Goal: Navigation & Orientation: Find specific page/section

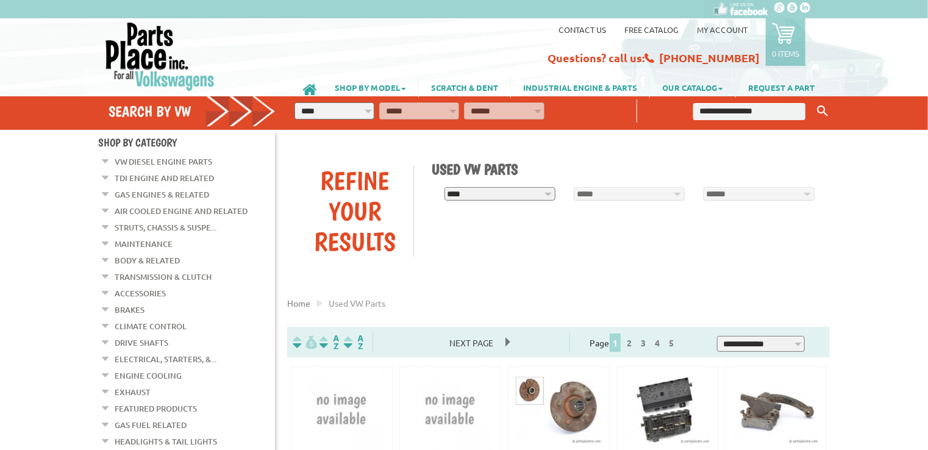
click at [171, 191] on link "Gas Engines & Related" at bounding box center [162, 195] width 94 height 16
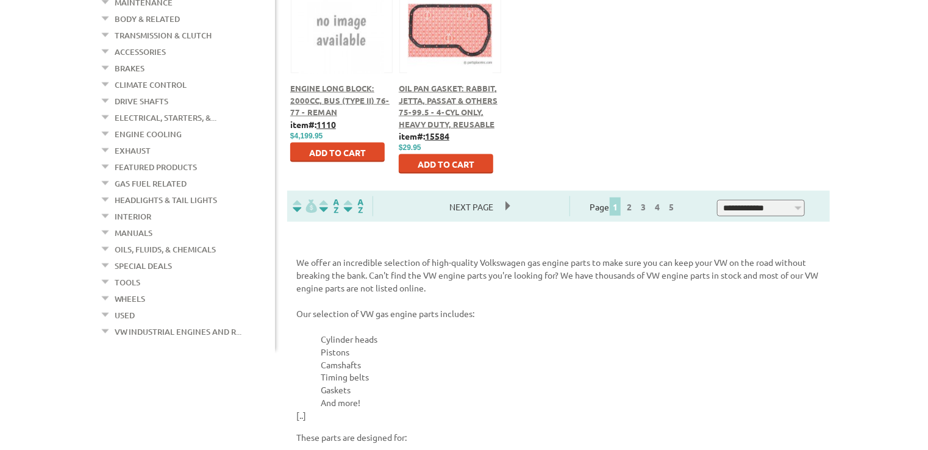
scroll to position [671, 0]
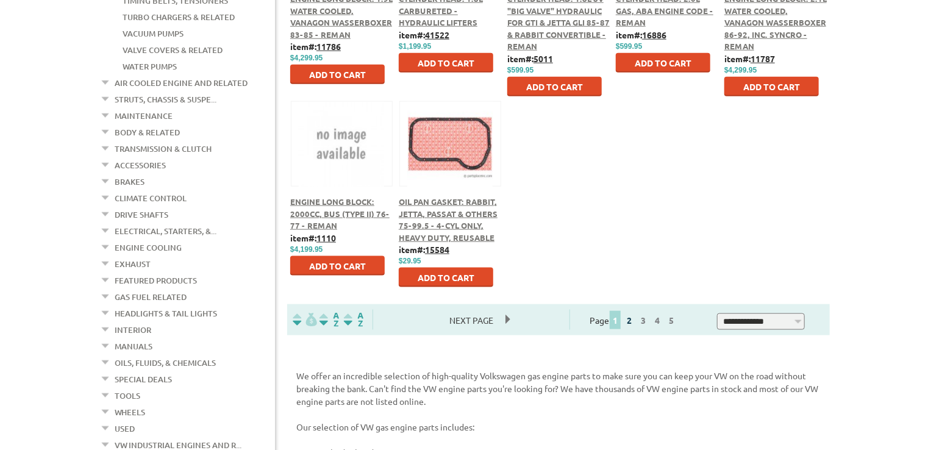
click at [635, 320] on link "2" at bounding box center [629, 320] width 11 height 11
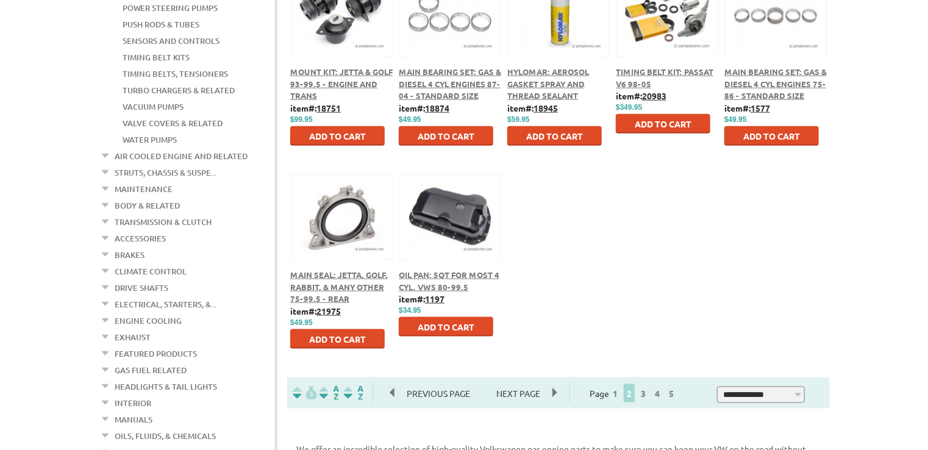
scroll to position [792, 0]
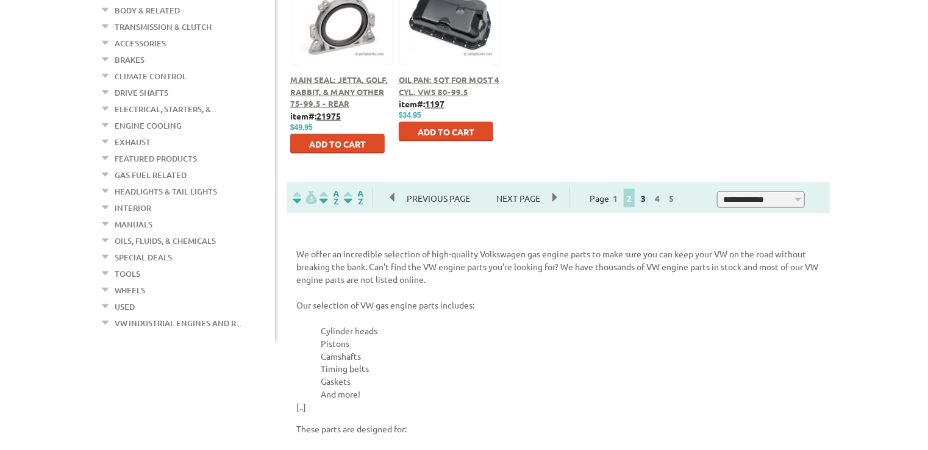
click at [649, 200] on link "3" at bounding box center [643, 198] width 11 height 11
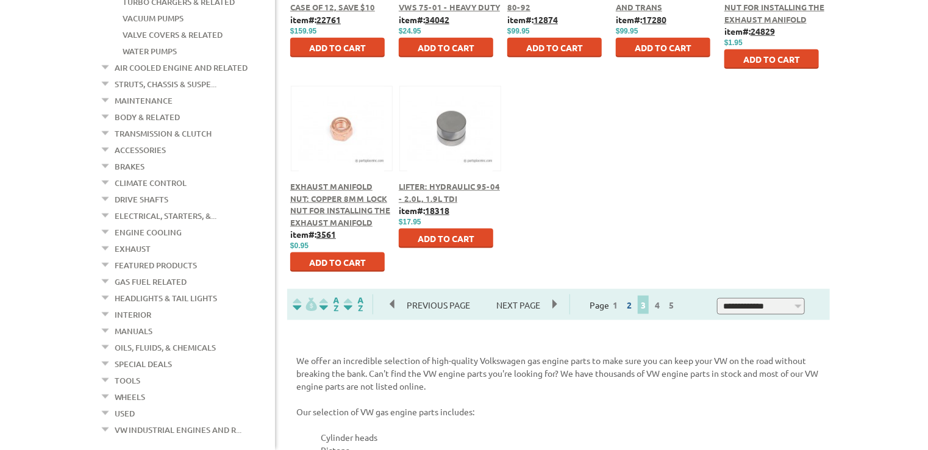
scroll to position [732, 0]
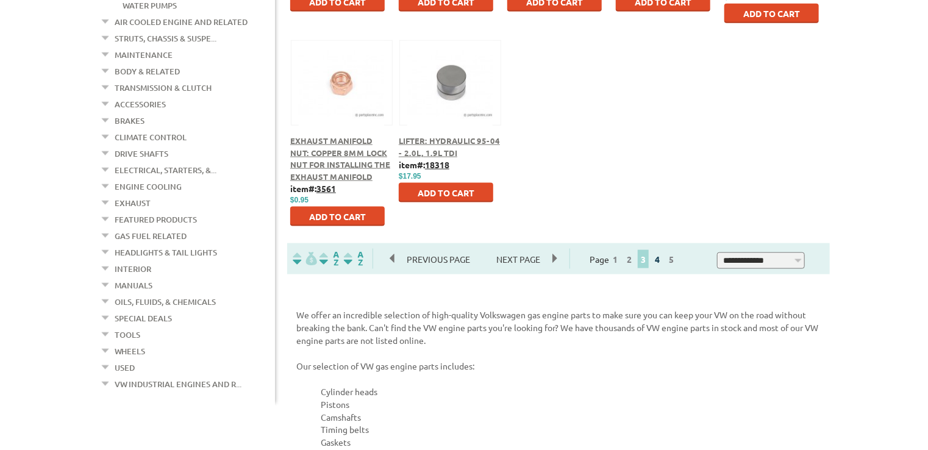
click at [663, 262] on link "4" at bounding box center [657, 259] width 11 height 11
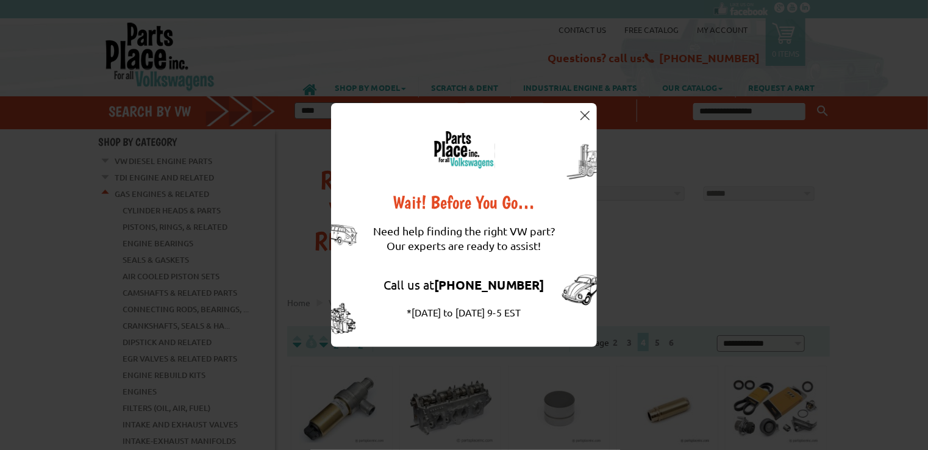
click at [584, 112] on img at bounding box center [584, 115] width 9 height 9
